Goal: Contribute content: Add original content to the website for others to see

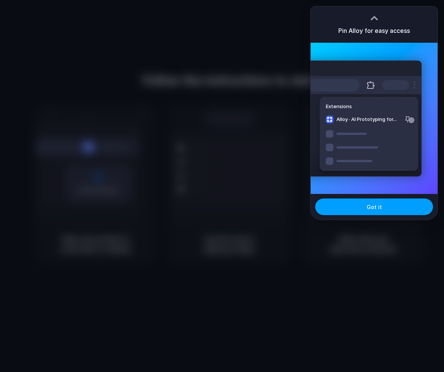
click at [373, 208] on span "Got it" at bounding box center [373, 207] width 15 height 8
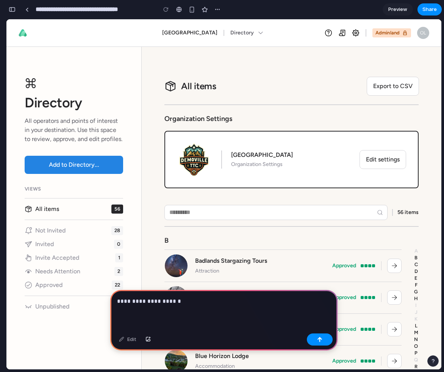
click at [157, 300] on p "**********" at bounding box center [222, 301] width 210 height 9
drag, startPoint x: 157, startPoint y: 300, endPoint x: 170, endPoint y: 299, distance: 13.3
click at [157, 300] on p "**********" at bounding box center [222, 301] width 210 height 9
